Goal: Find specific page/section: Find specific page/section

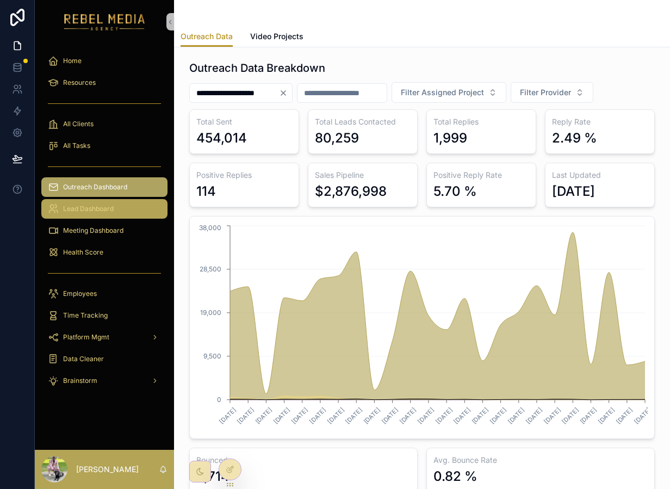
click at [129, 202] on div "Lead Dashboard" at bounding box center [104, 208] width 113 height 17
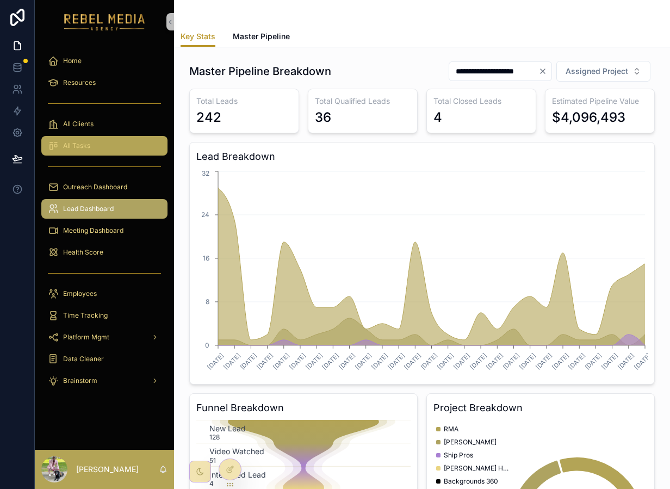
click at [99, 145] on div "All Tasks" at bounding box center [104, 145] width 113 height 17
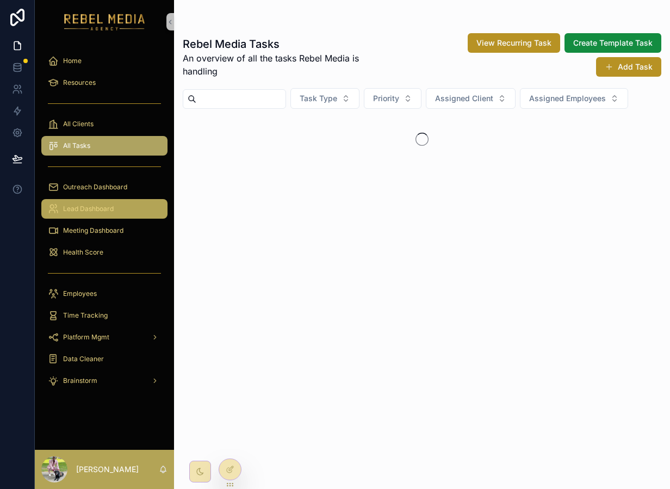
click at [128, 218] on link "Lead Dashboard" at bounding box center [104, 209] width 126 height 20
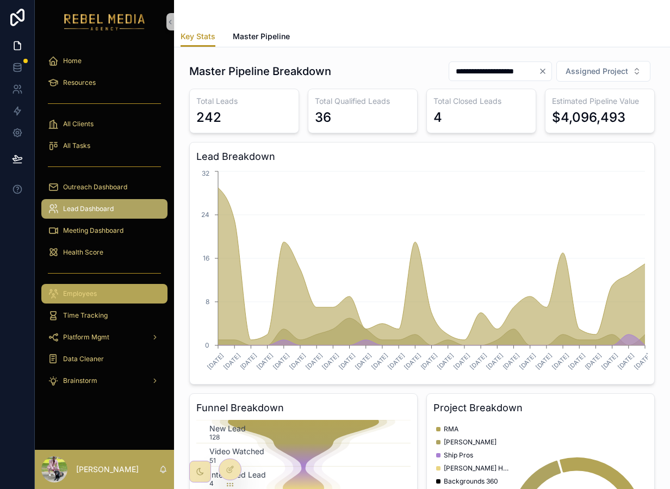
click at [128, 291] on div "Employees" at bounding box center [104, 293] width 113 height 17
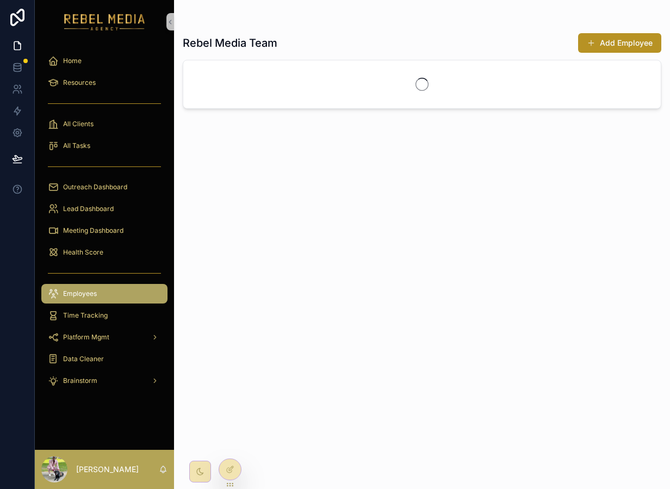
click at [128, 291] on div "Employees" at bounding box center [104, 293] width 113 height 17
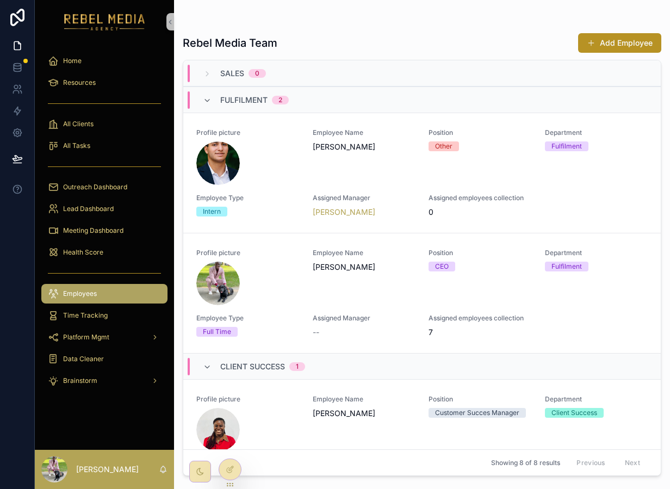
click at [128, 291] on div "Employees" at bounding box center [104, 293] width 113 height 17
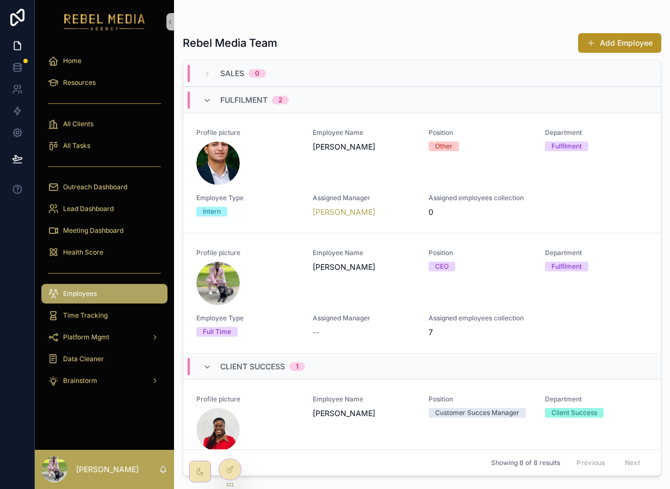
click at [128, 291] on div "Employees" at bounding box center [104, 293] width 113 height 17
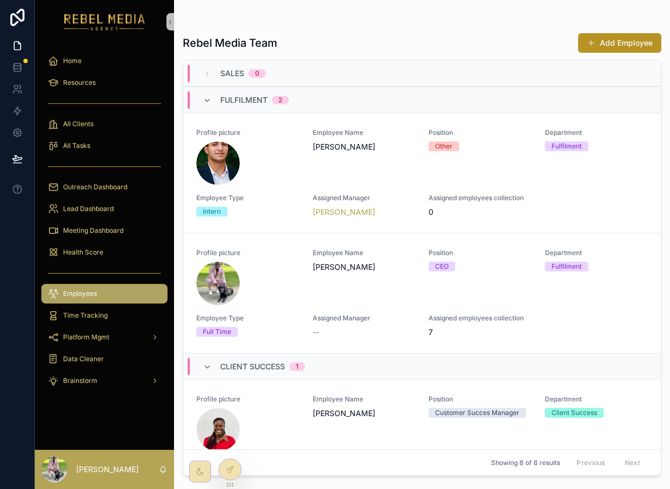
click at [128, 291] on div "Employees" at bounding box center [104, 293] width 113 height 17
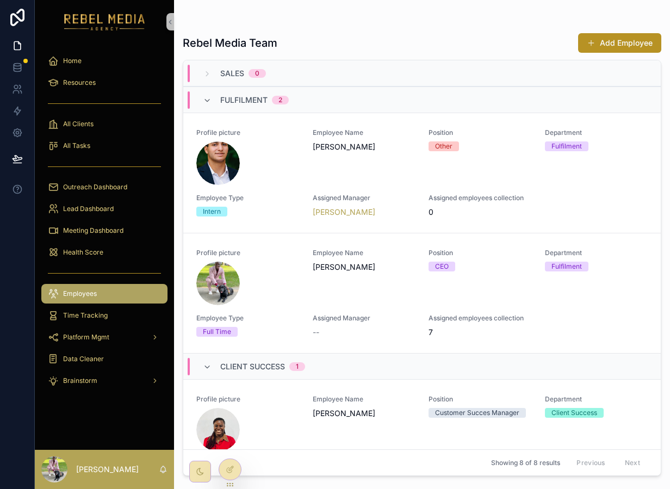
click at [128, 291] on div "Employees" at bounding box center [104, 293] width 113 height 17
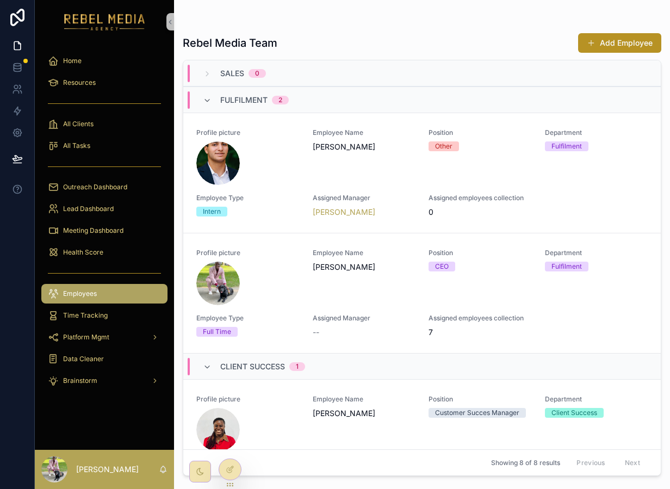
click at [128, 291] on div "Employees" at bounding box center [104, 293] width 113 height 17
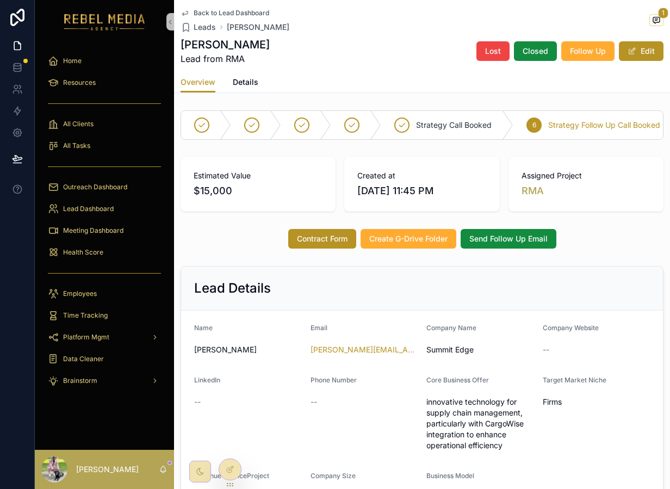
scroll to position [879, 0]
